Goal: Information Seeking & Learning: Find specific fact

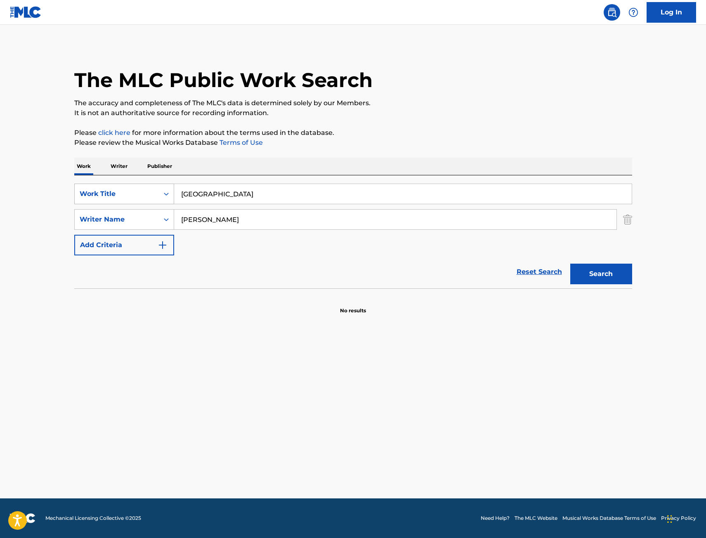
drag, startPoint x: 227, startPoint y: 193, endPoint x: 126, endPoint y: 194, distance: 100.7
click at [126, 194] on div "SearchWithCriteria67f3c37a-aa04-4bc9-8d35-f97a45b433be Work Title Friesland" at bounding box center [353, 194] width 558 height 21
type input "FTN"
type input "caster"
click at [570, 264] on button "Search" at bounding box center [601, 274] width 62 height 21
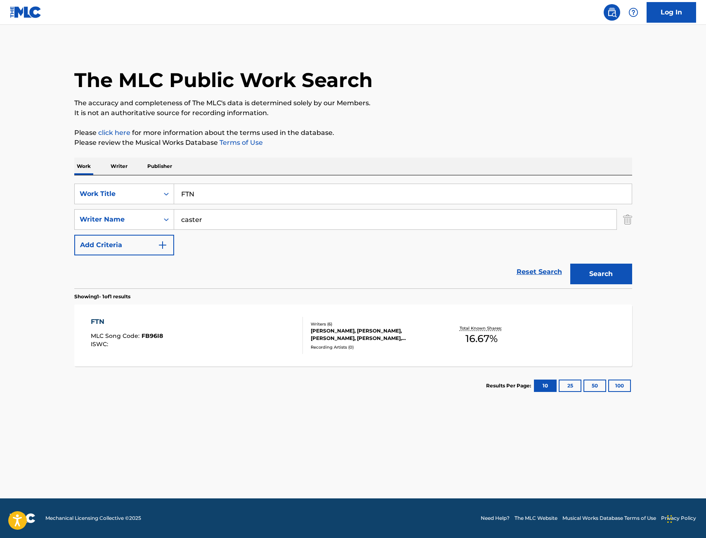
click at [205, 346] on div "FTN MLC Song Code : FB96I8 ISWC :" at bounding box center [197, 335] width 212 height 37
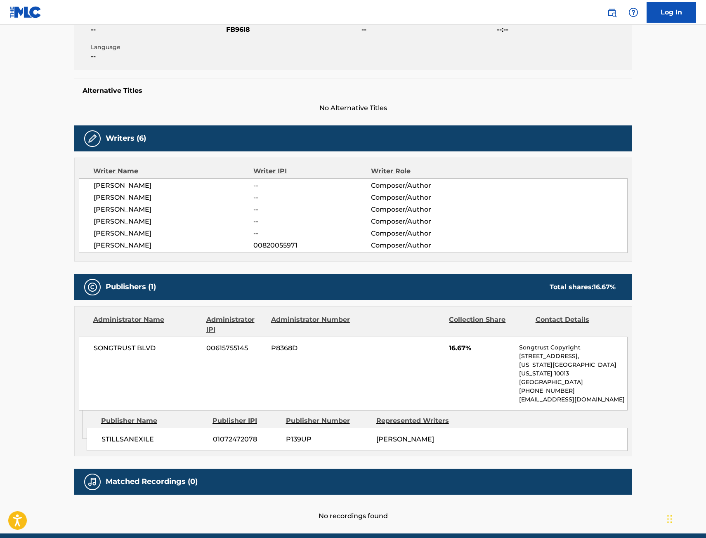
scroll to position [191, 0]
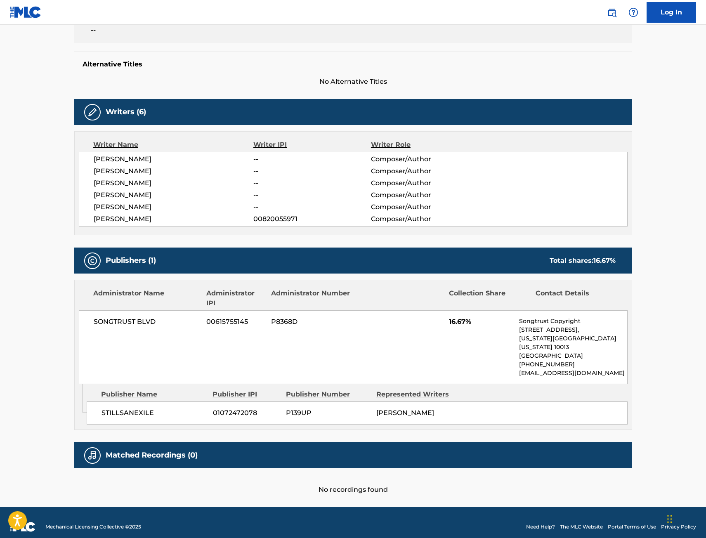
click at [35, 286] on main "< Back to public search results Copy work link FTN Work Detail Member Work Iden…" at bounding box center [353, 170] width 706 height 674
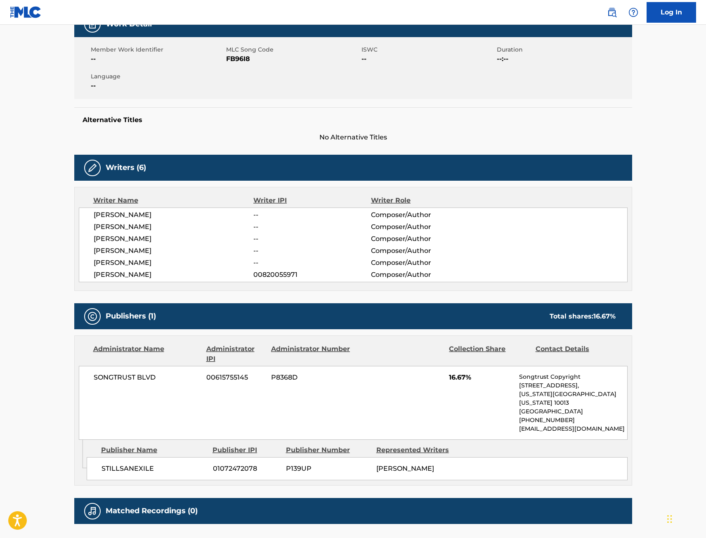
scroll to position [68, 0]
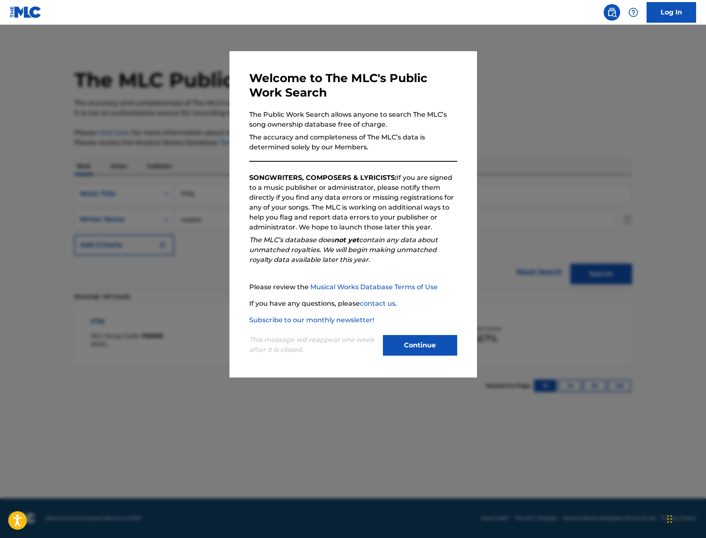
click at [151, 112] on div at bounding box center [353, 294] width 706 height 538
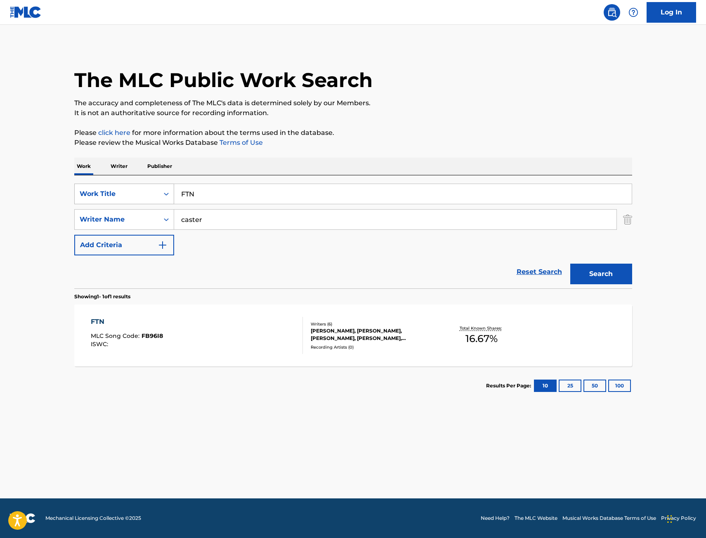
drag, startPoint x: 246, startPoint y: 197, endPoint x: 110, endPoint y: 203, distance: 135.5
click at [120, 202] on div "SearchWithCriteria67f3c37a-aa04-4bc9-8d35-f97a45b433be Work Title FTN" at bounding box center [353, 194] width 558 height 21
paste input "Bar for Bar, Pt. 2"
type input "Bar for Bar, Pt. 2"
click at [570, 264] on button "Search" at bounding box center [601, 274] width 62 height 21
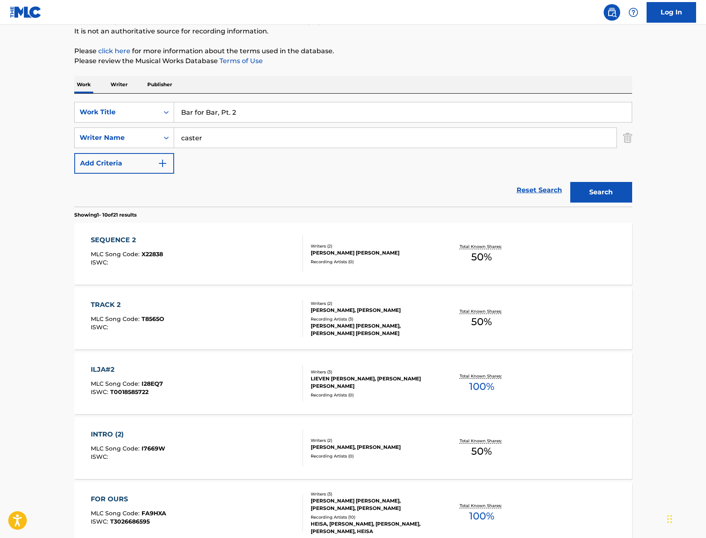
scroll to position [83, 0]
